Goal: Navigation & Orientation: Understand site structure

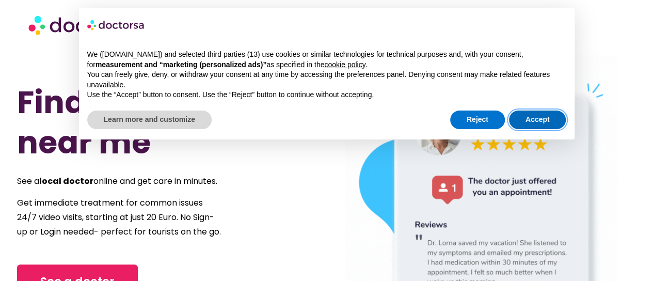
click at [536, 121] on button "Accept" at bounding box center [537, 119] width 57 height 19
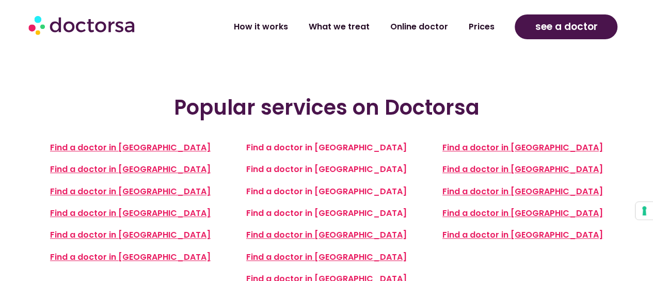
scroll to position [347, 0]
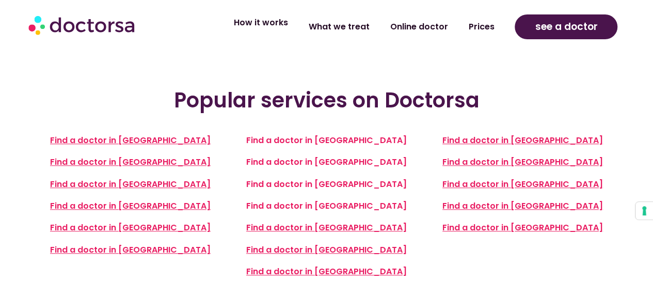
click at [272, 24] on link "How it works" at bounding box center [260, 23] width 75 height 24
